Goal: Information Seeking & Learning: Learn about a topic

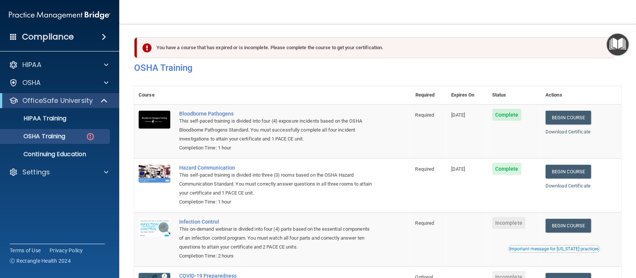
scroll to position [82, 0]
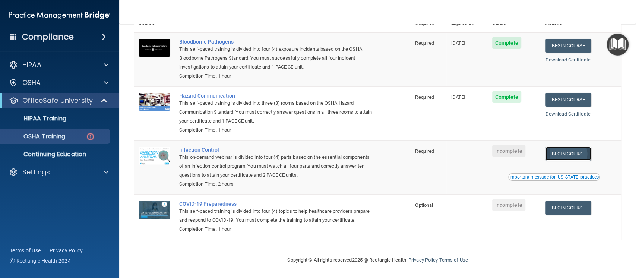
click at [561, 147] on link "Begin Course" at bounding box center [568, 154] width 45 height 14
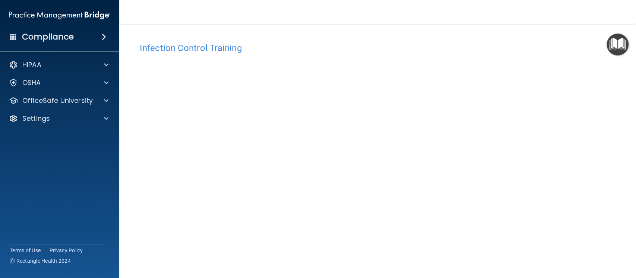
scroll to position [41, 0]
drag, startPoint x: 558, startPoint y: 100, endPoint x: 595, endPoint y: 101, distance: 36.9
click at [595, 101] on div "Infection Control Training This course doesn’t expire until . Are you sure you …" at bounding box center [377, 127] width 487 height 258
click at [569, 128] on div "Infection Control Training This course doesn’t expire until . Are you sure you …" at bounding box center [377, 127] width 487 height 258
click at [556, 148] on div "Infection Control Training This course doesn’t expire until . Are you sure you …" at bounding box center [377, 127] width 487 height 258
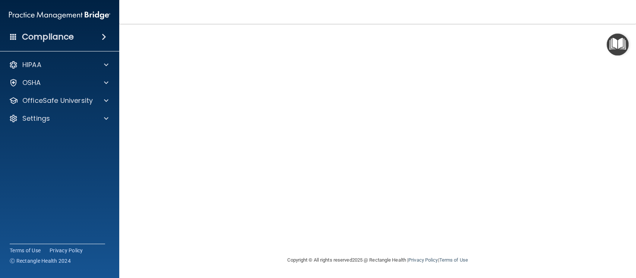
click at [582, 83] on div "Infection Control Training This course doesn’t expire until . Are you sure you …" at bounding box center [377, 127] width 487 height 258
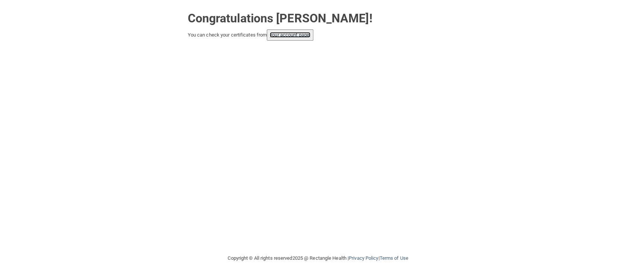
click at [281, 36] on link "your account page!" at bounding box center [290, 35] width 41 height 6
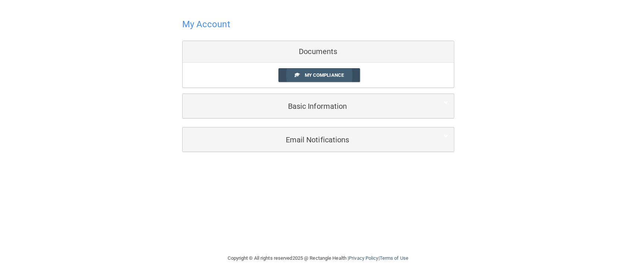
click at [316, 78] on link "My Compliance" at bounding box center [320, 75] width 82 height 14
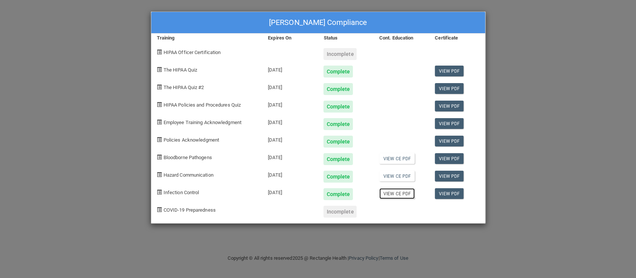
click at [401, 191] on link "View CE PDF" at bounding box center [397, 193] width 35 height 11
click at [565, 67] on div "Linda Nguyen's Compliance Training Expires On Status Cont. Education Certificat…" at bounding box center [318, 139] width 636 height 278
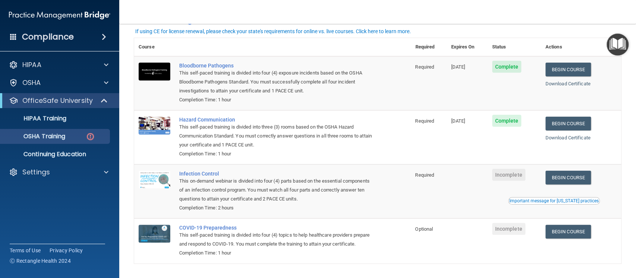
scroll to position [82, 0]
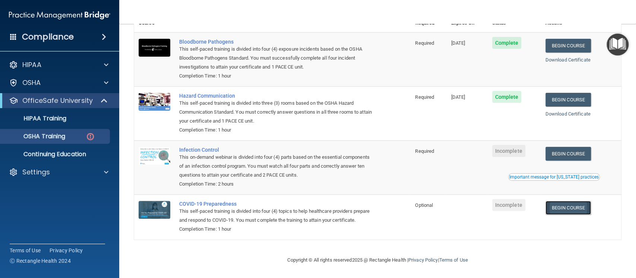
click at [572, 201] on link "Begin Course" at bounding box center [568, 208] width 45 height 14
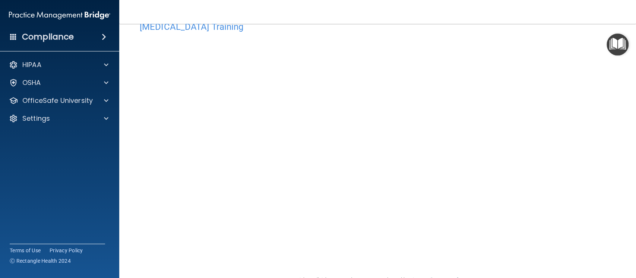
scroll to position [22, 0]
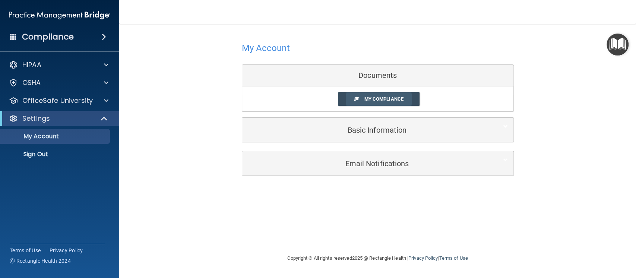
click at [377, 99] on span "My Compliance" at bounding box center [383, 99] width 39 height 6
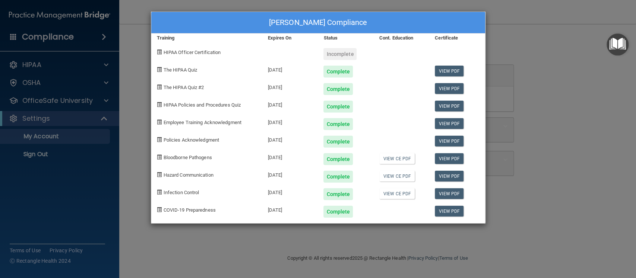
click at [128, 59] on div "[PERSON_NAME] Compliance Training Expires On Status Cont. Education Certificate…" at bounding box center [318, 139] width 636 height 278
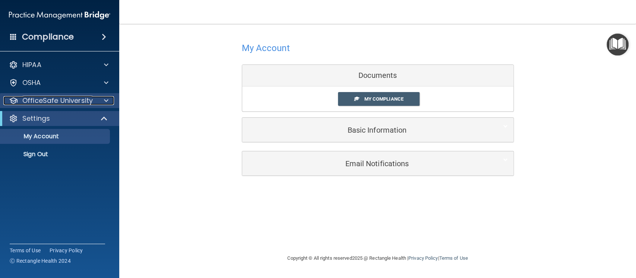
click at [60, 103] on p "OfficeSafe University" at bounding box center [57, 100] width 70 height 9
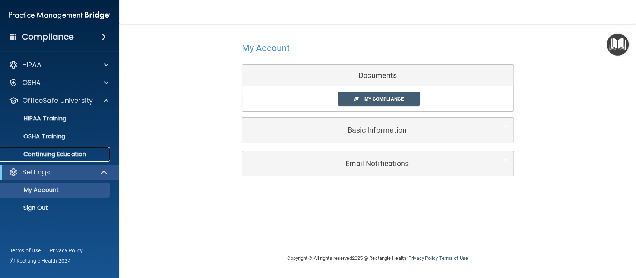
click at [66, 154] on p "Continuing Education" at bounding box center [56, 154] width 102 height 7
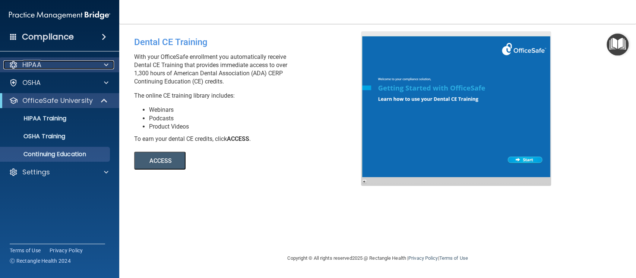
click at [87, 66] on div "HIPAA" at bounding box center [49, 64] width 92 height 9
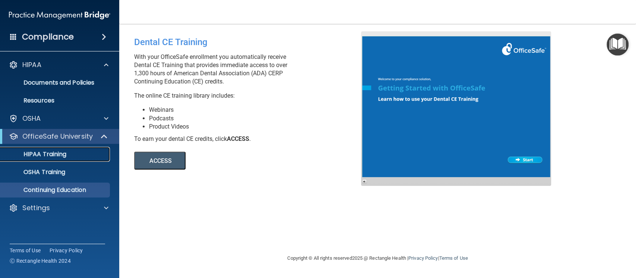
click at [83, 151] on div "HIPAA Training" at bounding box center [56, 154] width 102 height 7
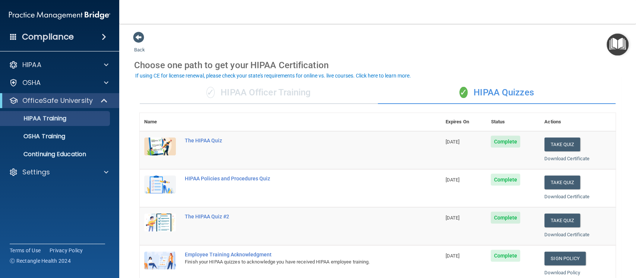
click at [256, 92] on div "✓ HIPAA Officer Training" at bounding box center [259, 93] width 238 height 22
